Goal: Book appointment/travel/reservation

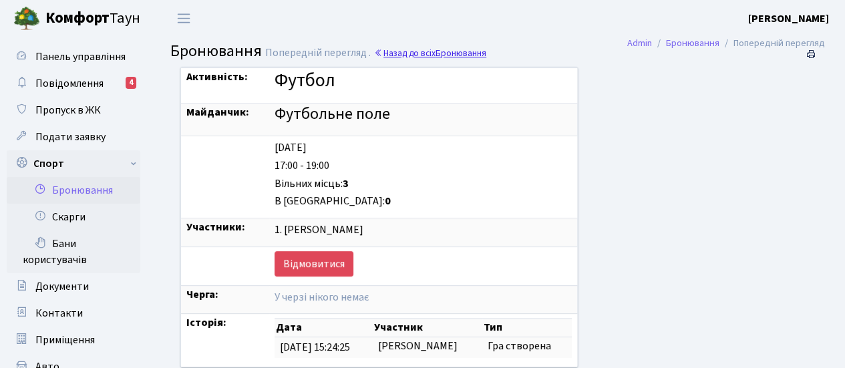
click at [445, 55] on span "Бронювання" at bounding box center [460, 53] width 51 height 13
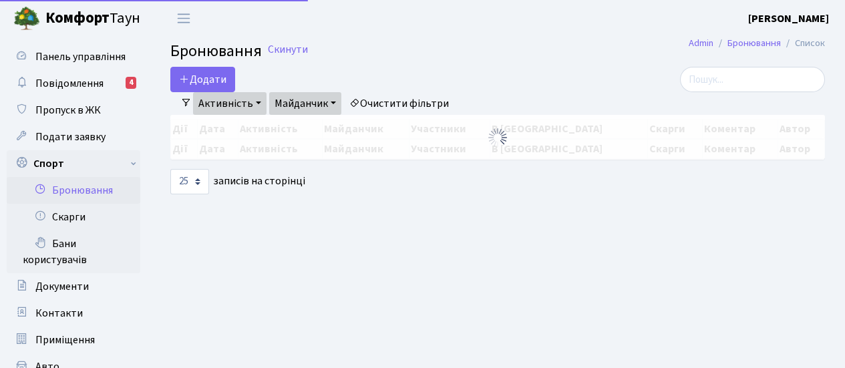
select select "25"
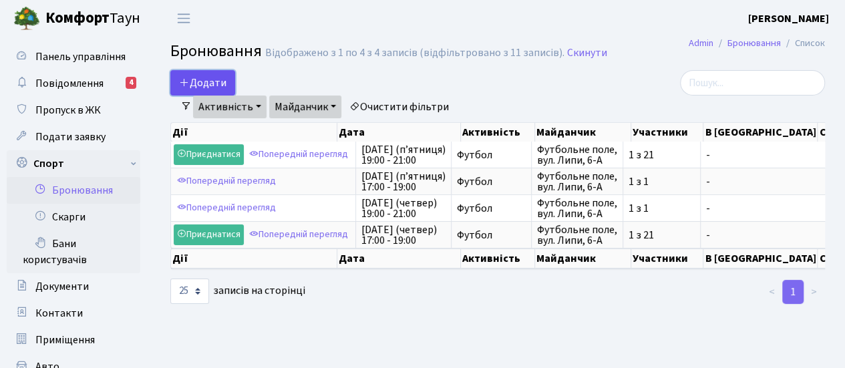
click at [210, 80] on button "Додати" at bounding box center [202, 82] width 65 height 25
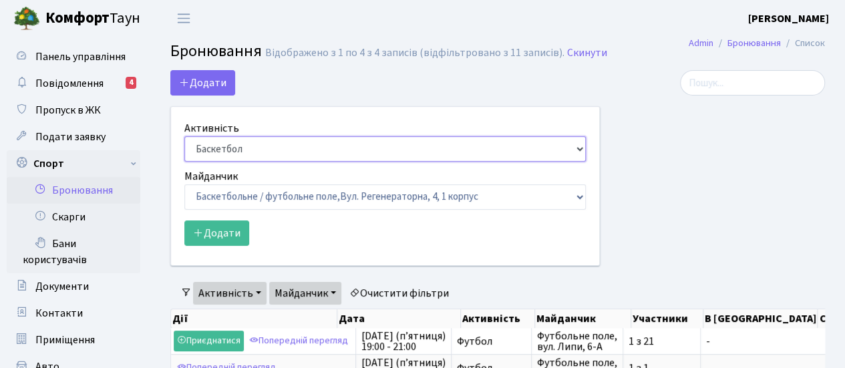
click at [520, 150] on select "Баскетбол Волейбол Йога Катання на роликах Настільний теніс Теніс Футбол Фітнес" at bounding box center [384, 148] width 401 height 25
select select "2"
click at [184, 136] on select "Баскетбол Волейбол Йога Катання на роликах Настільний теніс Теніс Футбол Фітнес" at bounding box center [384, 148] width 401 height 25
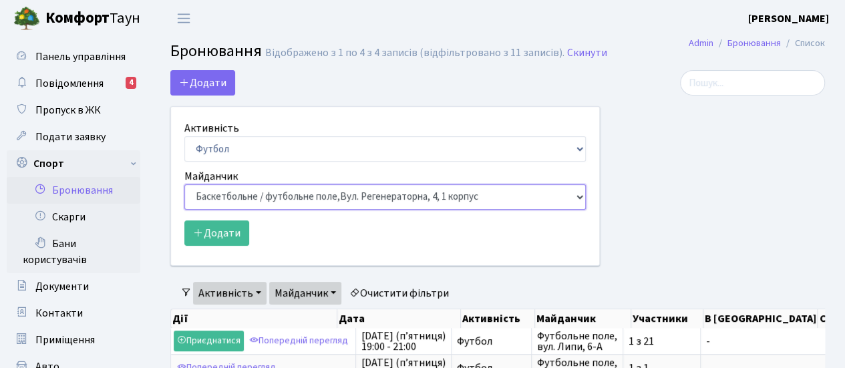
click at [445, 192] on select "Баскетбольне / футбольне поле, Вул. Регенераторна, 4, 1 корпус Баскетбольне пол…" at bounding box center [384, 196] width 401 height 25
select select "10"
click at [184, 184] on select "Баскетбольне / футбольне поле, Вул. Регенераторна, 4, 1 корпус Баскетбольне пол…" at bounding box center [384, 196] width 401 height 25
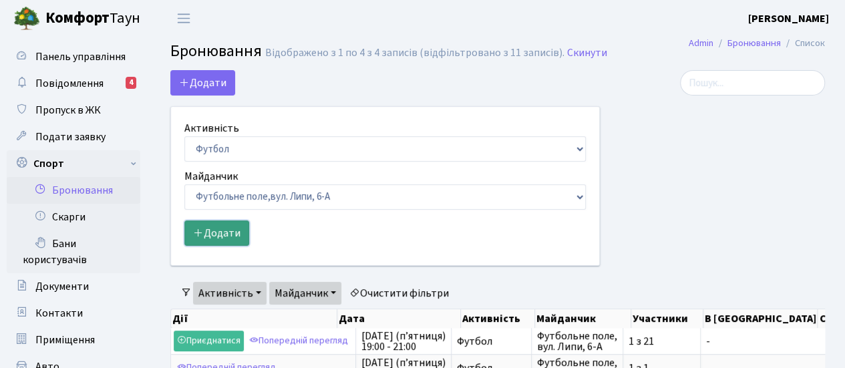
click at [221, 238] on button "Додати" at bounding box center [216, 232] width 65 height 25
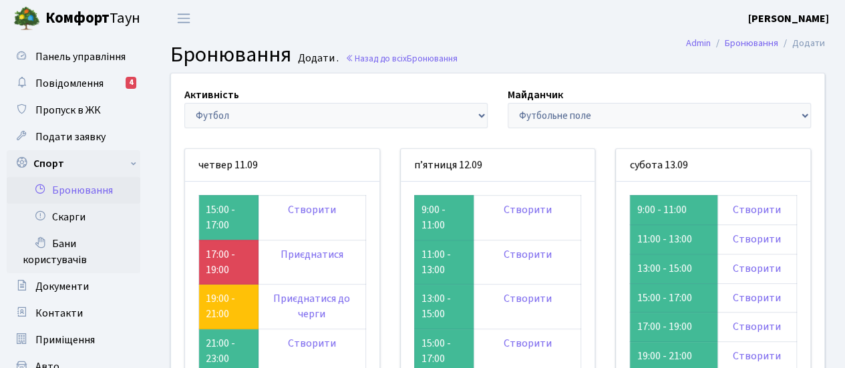
scroll to position [89, 0]
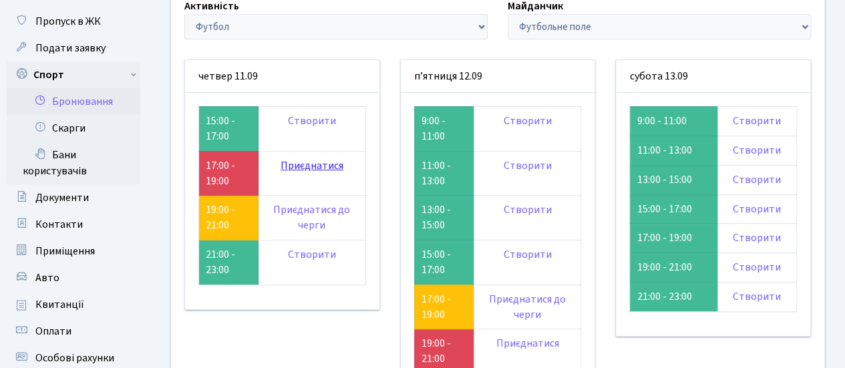
click at [294, 165] on link "Приєднатися" at bounding box center [311, 165] width 63 height 15
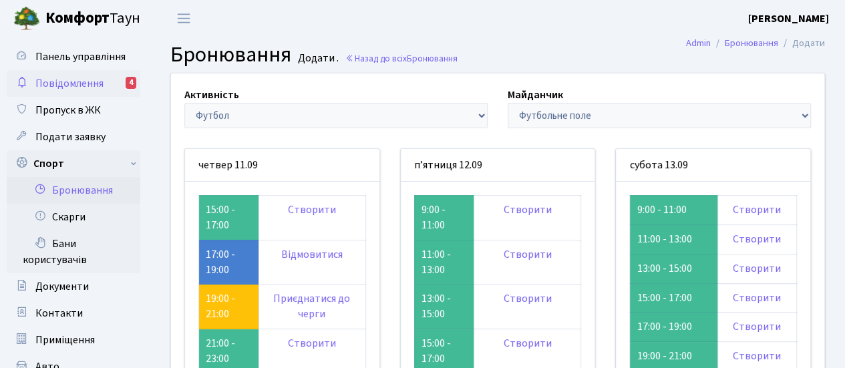
click at [81, 84] on span "Повідомлення" at bounding box center [69, 83] width 68 height 15
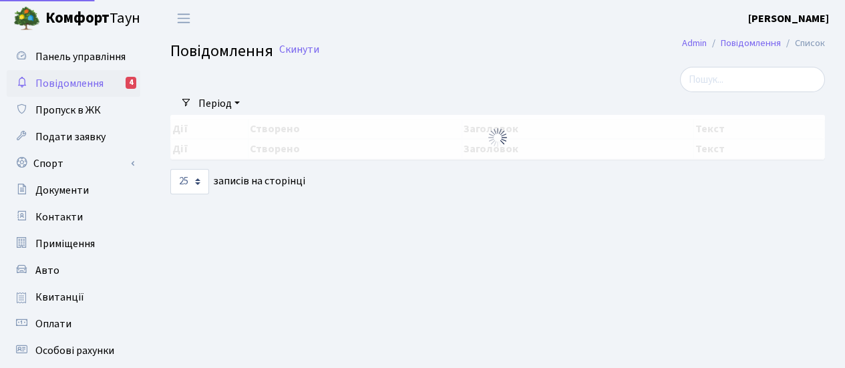
select select "25"
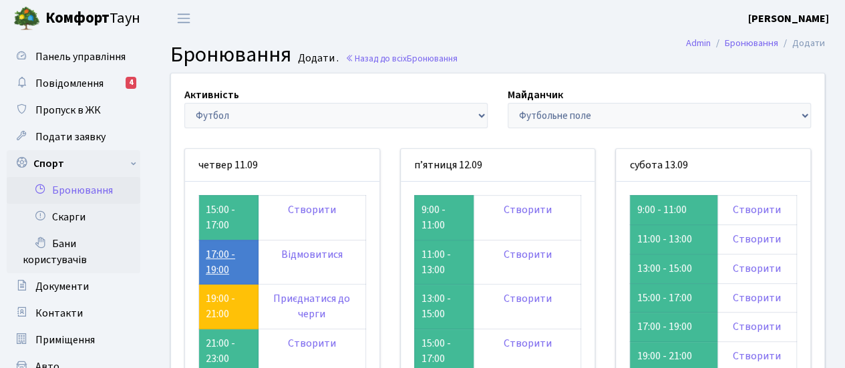
click at [214, 258] on link "17:00 - 19:00" at bounding box center [220, 262] width 29 height 30
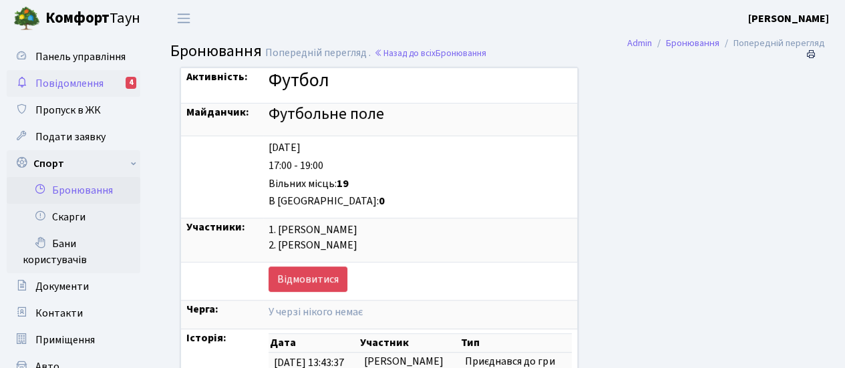
click at [51, 82] on span "Повідомлення" at bounding box center [69, 83] width 68 height 15
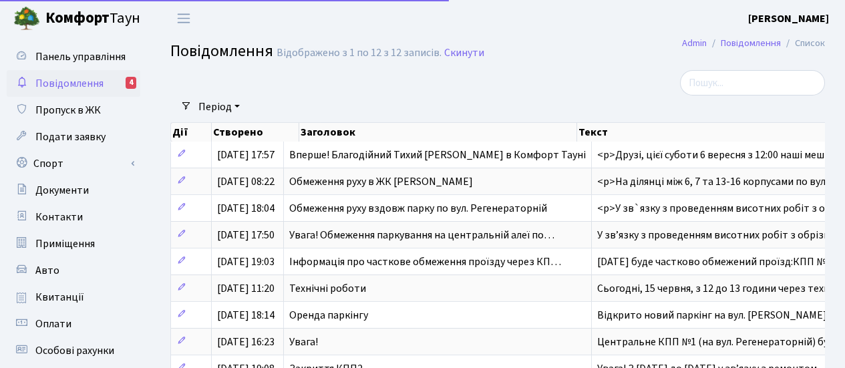
select select "25"
